Goal: Participate in discussion

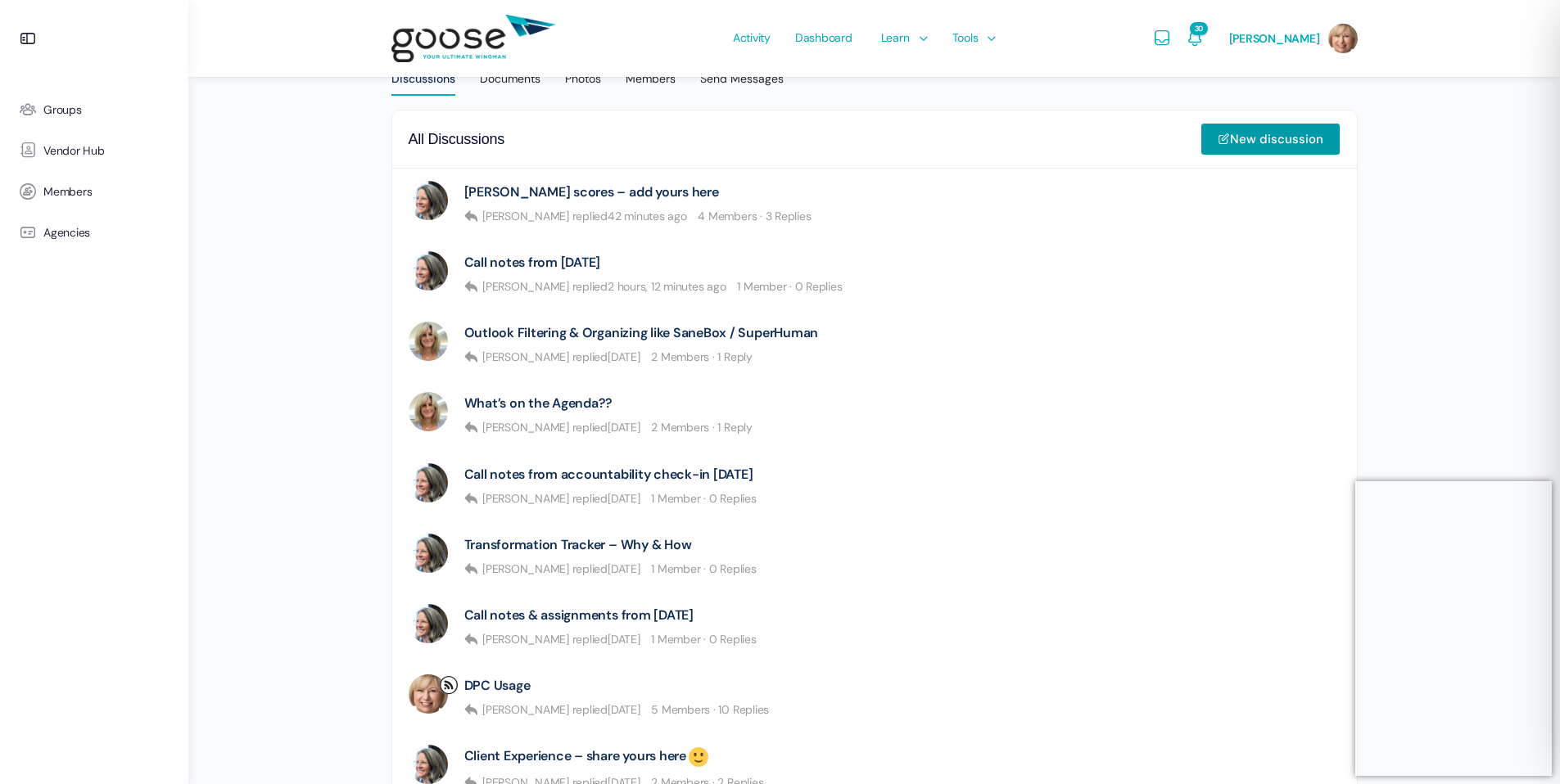
scroll to position [117, 0]
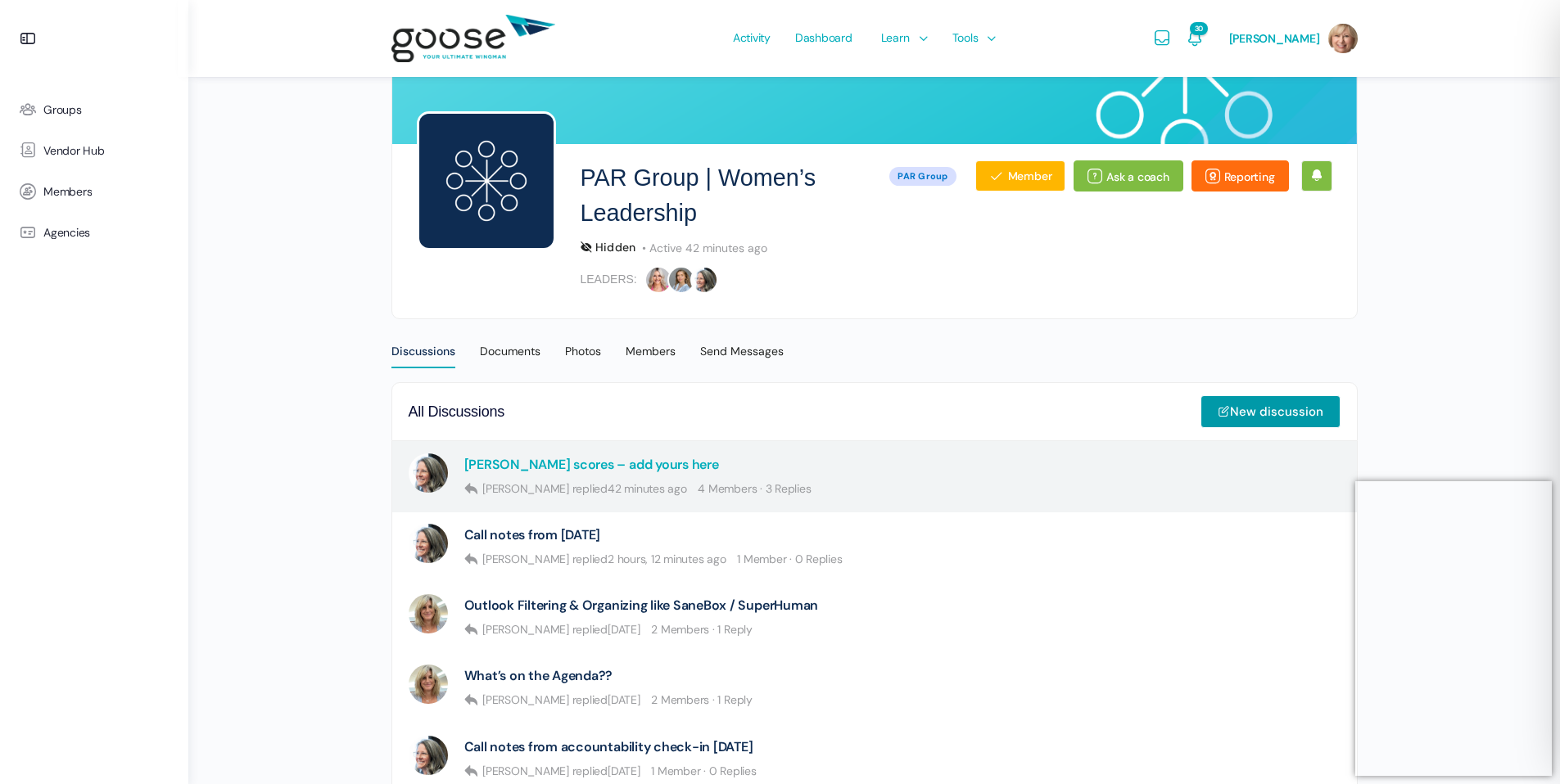
click at [612, 466] on link "[PERSON_NAME] scores – add yours here" at bounding box center [592, 465] width 255 height 15
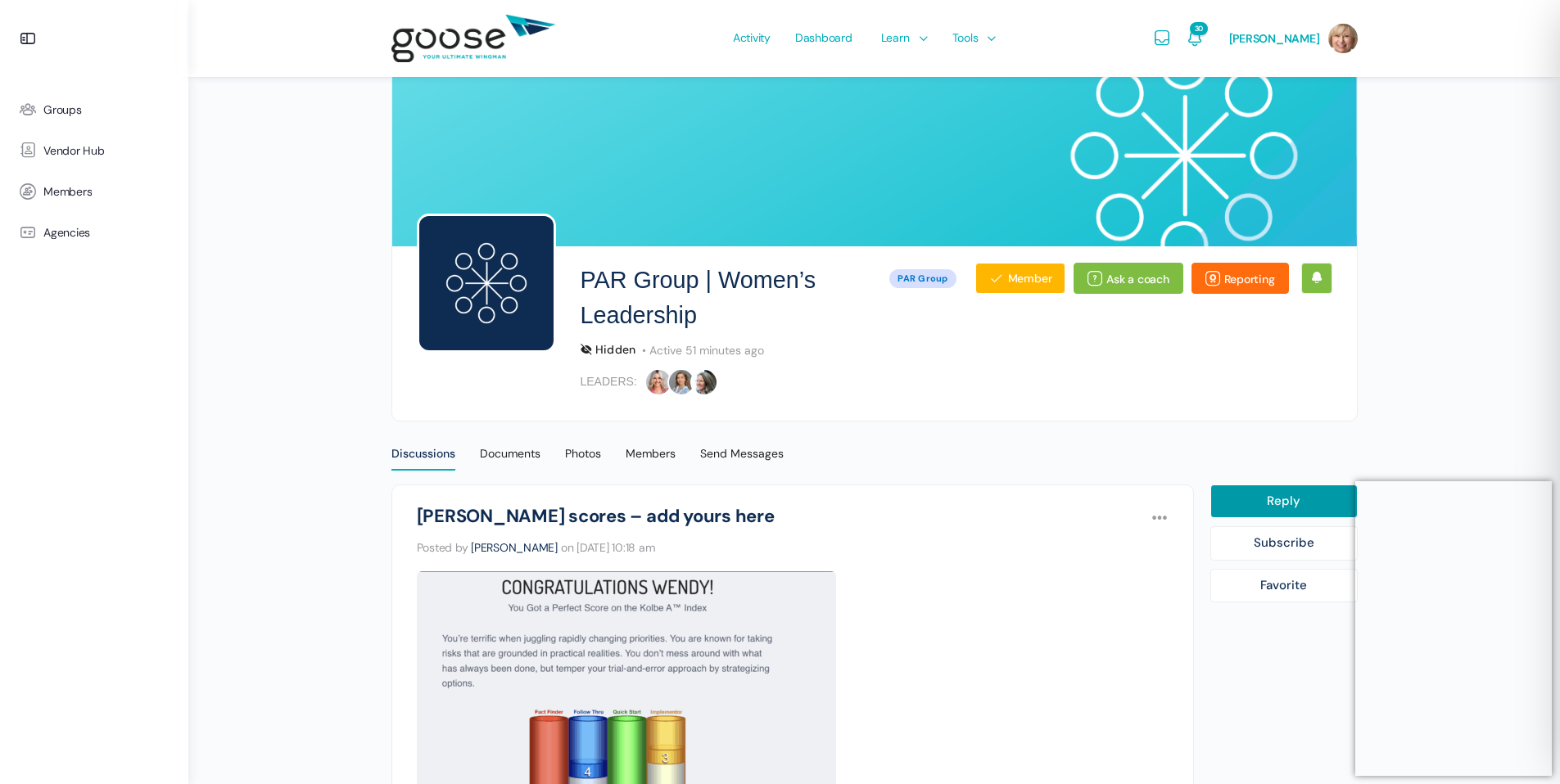
scroll to position [13, 0]
